Goal: Ask a question

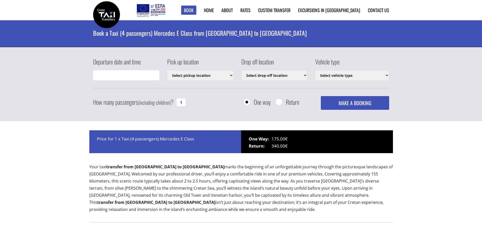
type input "[DATE] 16:24"
select select "540"
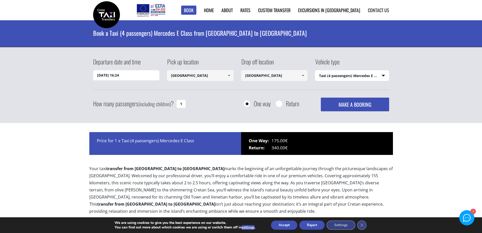
click at [387, 9] on link "Contact us" at bounding box center [378, 10] width 21 height 7
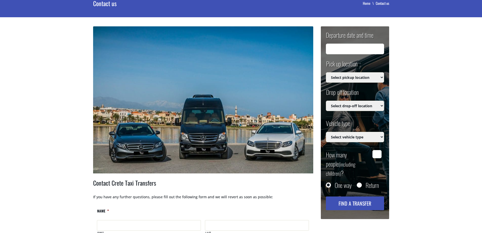
type input "01/10/2025 14:24"
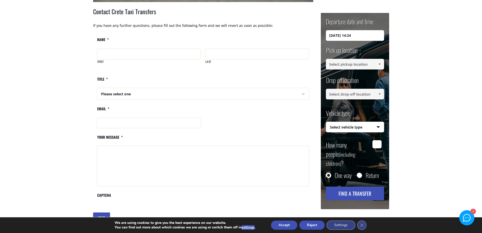
scroll to position [171, 0]
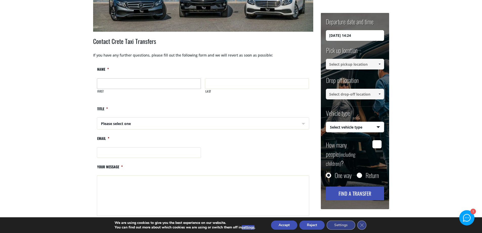
click at [168, 82] on input "First" at bounding box center [149, 83] width 104 height 11
type input "Sanna"
type input "Sundholm"
click at [130, 124] on select "Please select one Mr Mrs" at bounding box center [150, 124] width 104 height 12
select select "Mrs"
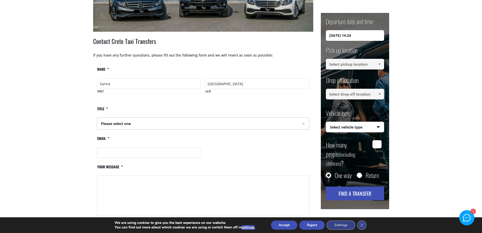
click at [98, 118] on select "Please select one Mr Mrs" at bounding box center [150, 124] width 104 height 12
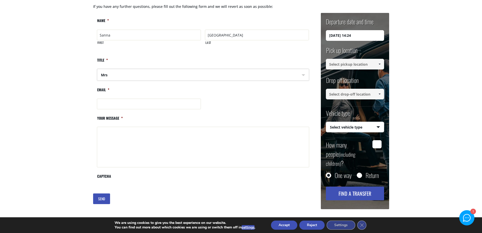
scroll to position [222, 0]
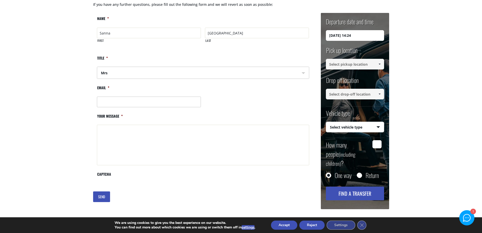
click at [131, 100] on input "Email *" at bounding box center [149, 101] width 104 height 11
type input "santsu2@hotmail.com"
click at [123, 150] on textarea "Your message *" at bounding box center [203, 145] width 212 height 41
paste textarea "Hello! I would like to ask for an offer for transportation from Iraklion to Cha…"
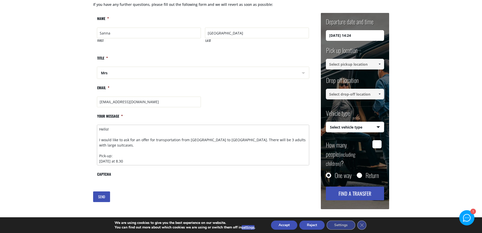
scroll to position [96, 0]
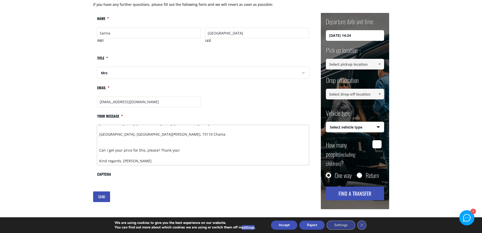
type textarea "Hello! I would like to ask for an offer for transportation from Iraklion to Cha…"
click at [103, 196] on input "SEND" at bounding box center [101, 196] width 17 height 11
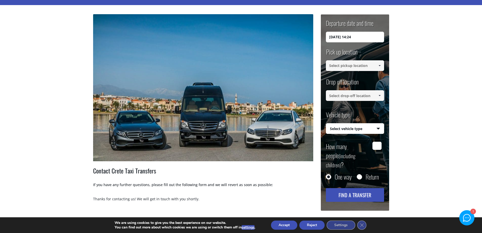
scroll to position [31, 0]
